Goal: Task Accomplishment & Management: Use online tool/utility

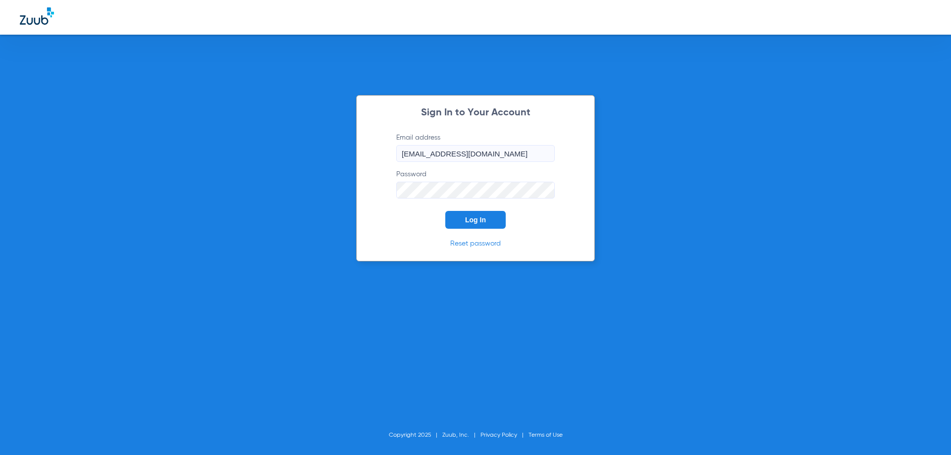
click at [477, 222] on span "Log In" at bounding box center [475, 220] width 21 height 8
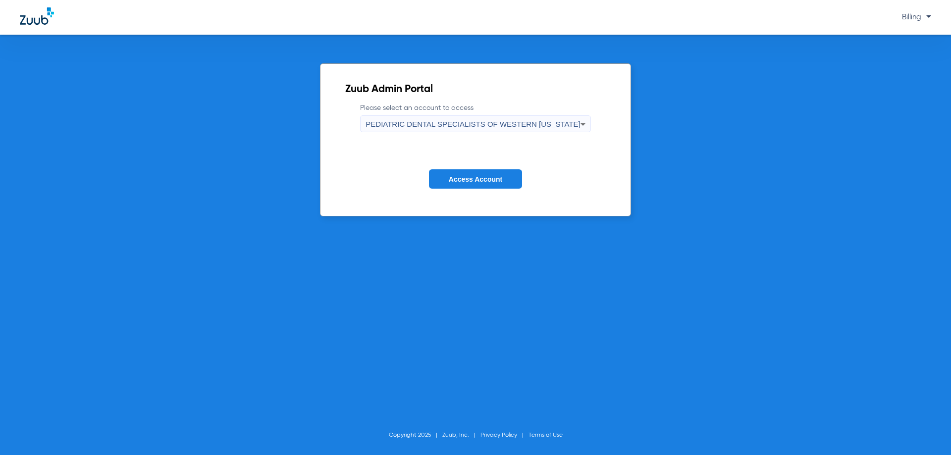
click at [514, 138] on form "Please select an account to access PEDIATRIC DENTAL SPECIALISTS OF WESTERN [US_…" at bounding box center [475, 153] width 260 height 101
click at [514, 132] on div "PEDIATRIC DENTAL SPECIALISTS OF WESTERN [US_STATE]" at bounding box center [473, 124] width 215 height 17
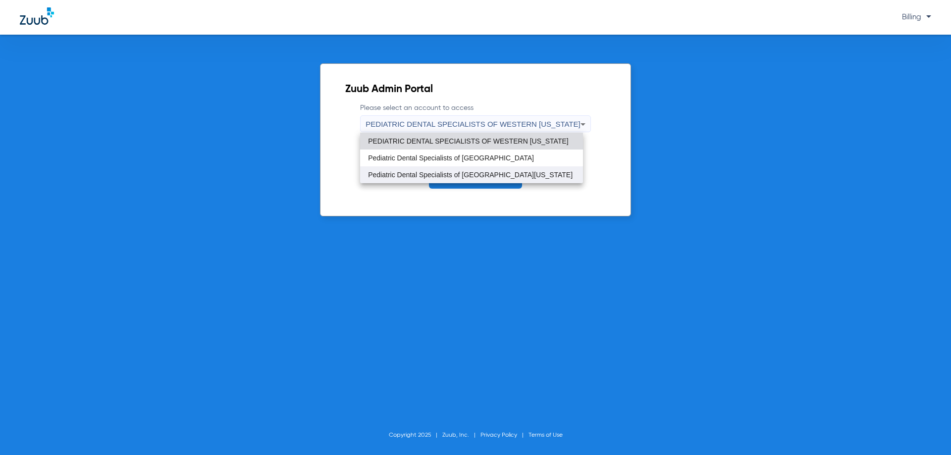
click at [514, 180] on mat-option "Pediatric Dental Specialists of [GEOGRAPHIC_DATA][US_STATE]" at bounding box center [471, 174] width 223 height 17
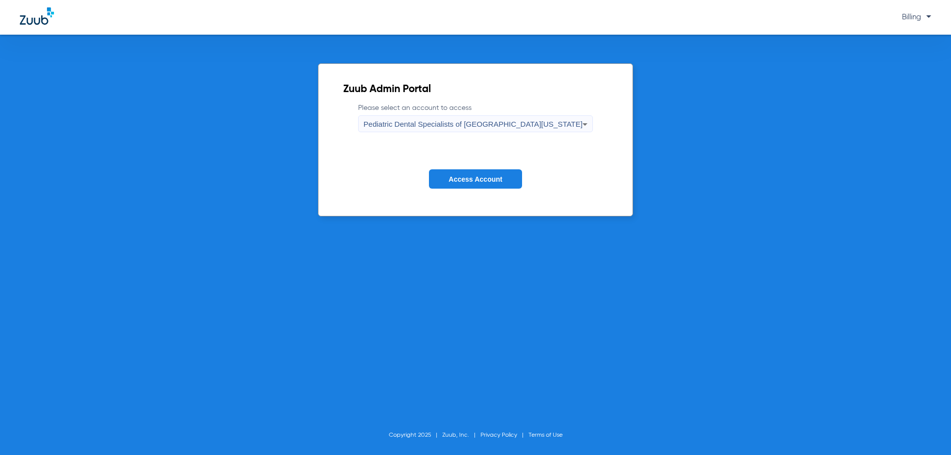
click at [496, 182] on span "Access Account" at bounding box center [476, 179] width 54 height 8
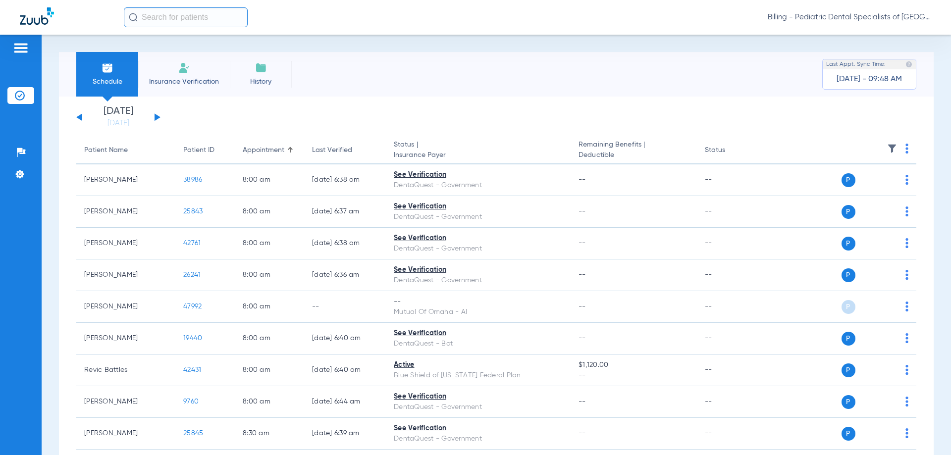
click at [157, 117] on button at bounding box center [158, 116] width 6 height 7
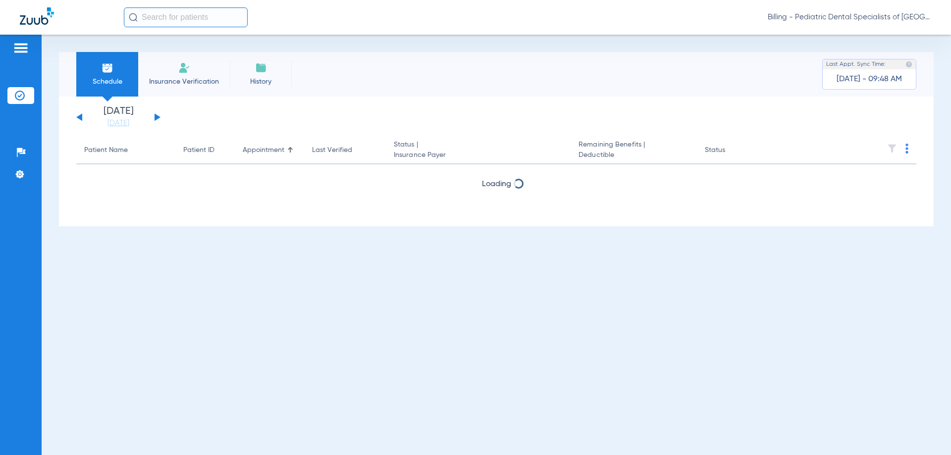
click at [157, 117] on button at bounding box center [158, 116] width 6 height 7
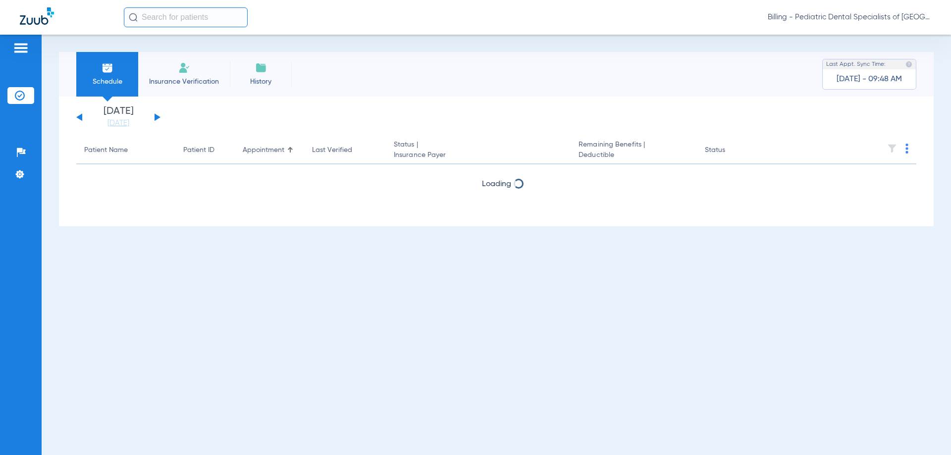
click at [157, 117] on button at bounding box center [158, 116] width 6 height 7
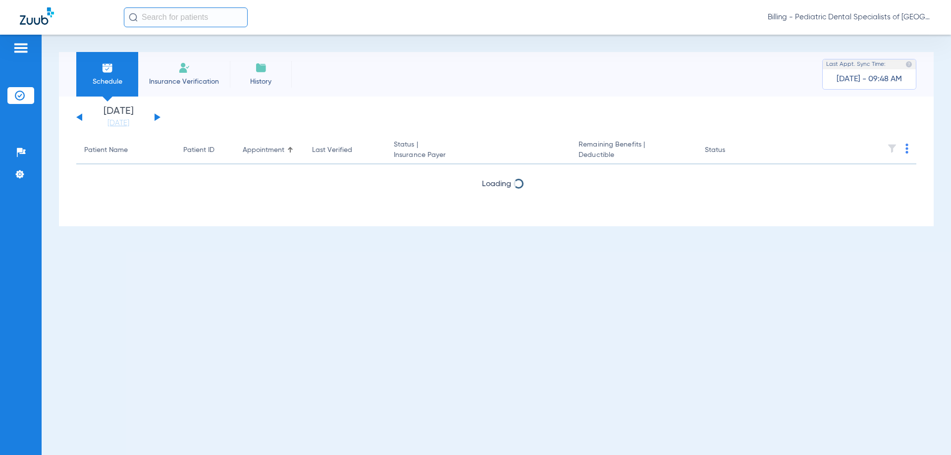
click at [157, 117] on button at bounding box center [158, 116] width 6 height 7
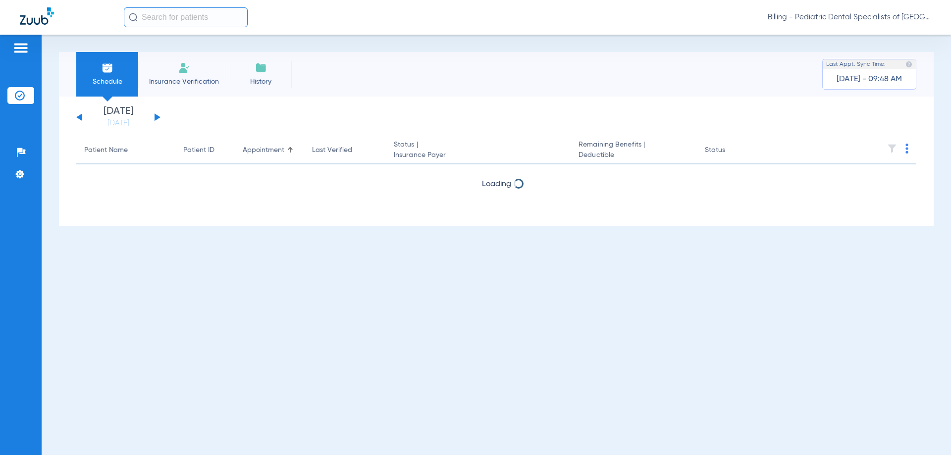
click at [157, 117] on button at bounding box center [158, 116] width 6 height 7
click at [81, 116] on button at bounding box center [79, 116] width 6 height 7
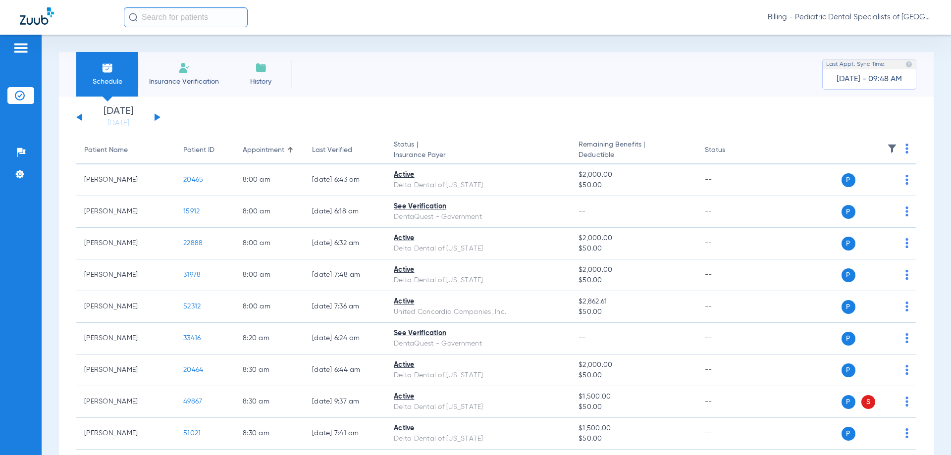
click at [79, 117] on button at bounding box center [79, 116] width 6 height 7
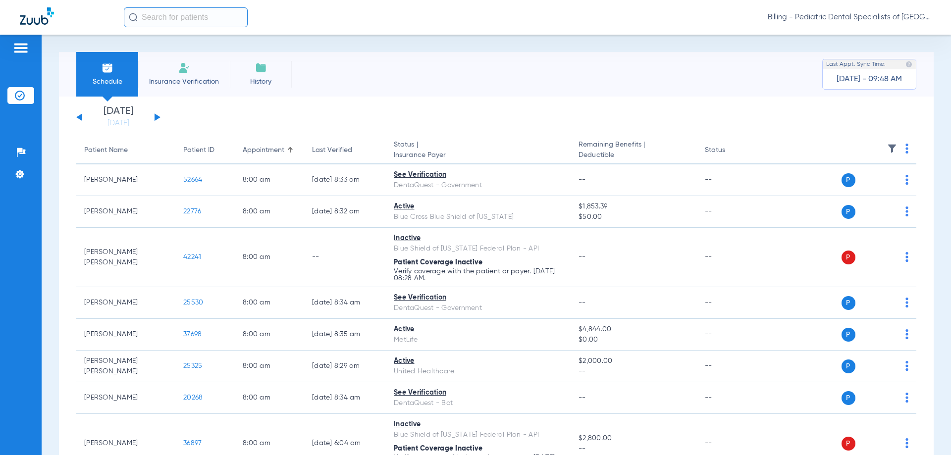
click at [155, 119] on button at bounding box center [158, 116] width 6 height 7
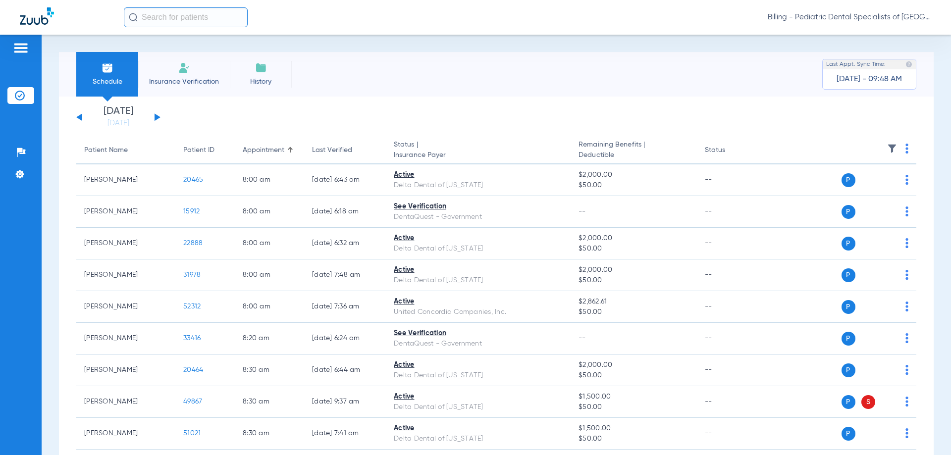
click at [901, 151] on th at bounding box center [840, 151] width 153 height 28
click at [906, 151] on img at bounding box center [907, 149] width 3 height 10
click at [856, 185] on span "Verify All" at bounding box center [862, 187] width 62 height 7
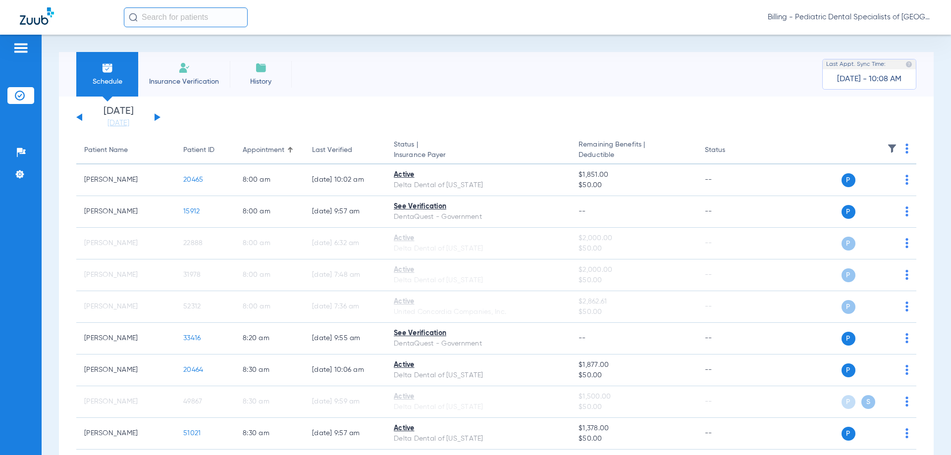
click at [156, 118] on button at bounding box center [158, 116] width 6 height 7
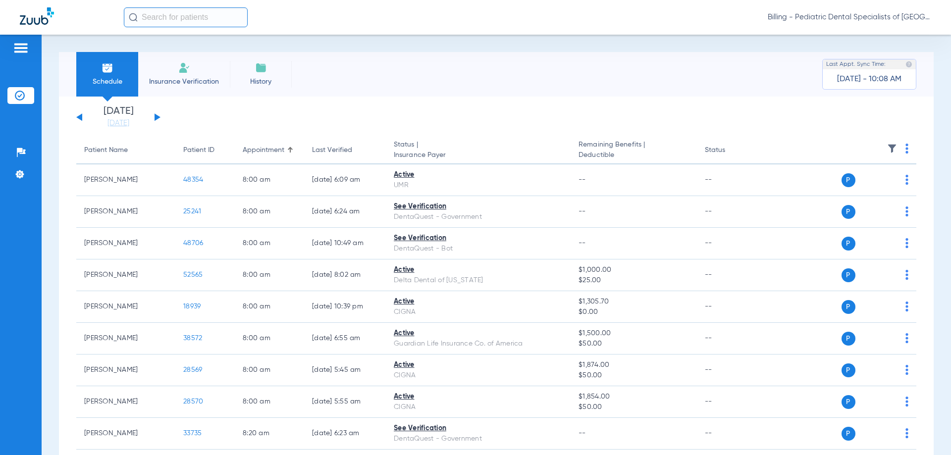
click at [906, 153] on img at bounding box center [907, 149] width 3 height 10
click at [868, 191] on button "Verify All" at bounding box center [862, 188] width 78 height 20
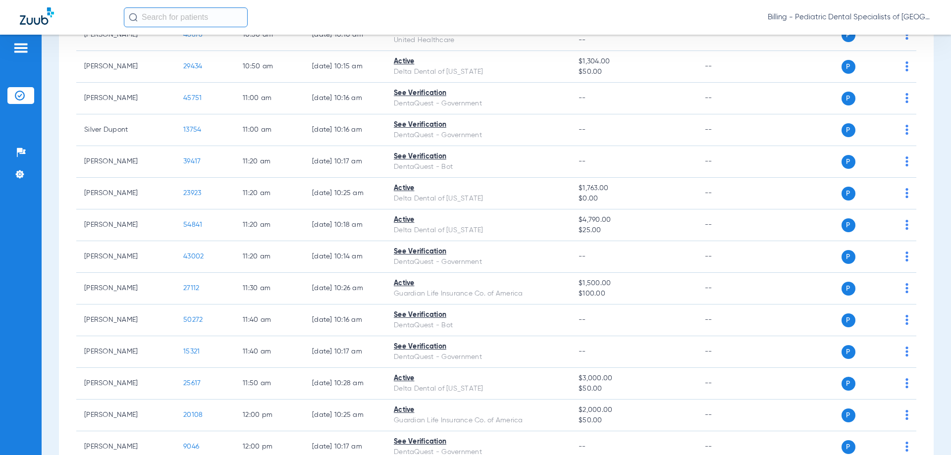
scroll to position [1318, 0]
